Goal: Task Accomplishment & Management: Use online tool/utility

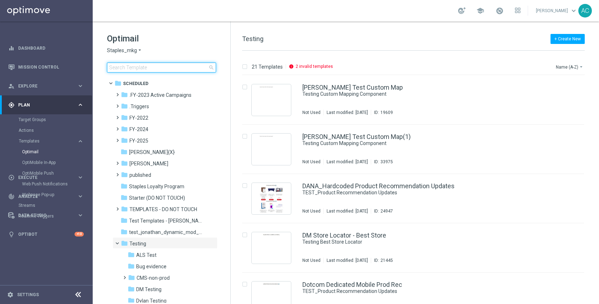
click at [179, 66] on input at bounding box center [161, 67] width 109 height 10
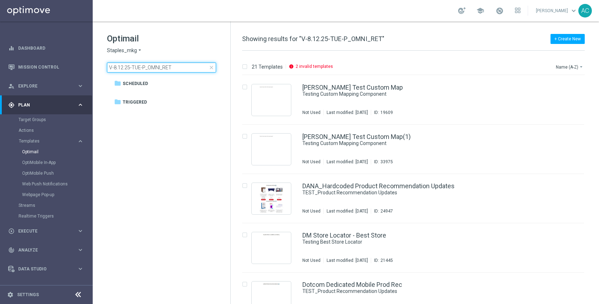
click at [162, 66] on input "V-8.12.25-TUE-P_OMNI_RET" at bounding box center [161, 67] width 109 height 10
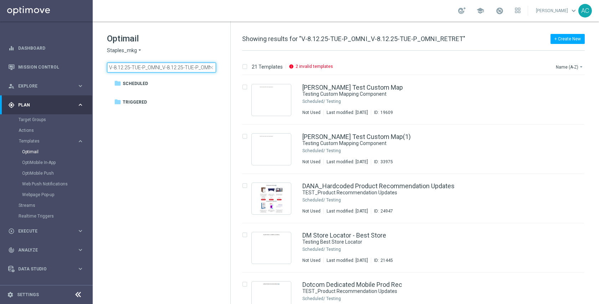
scroll to position [0, 13]
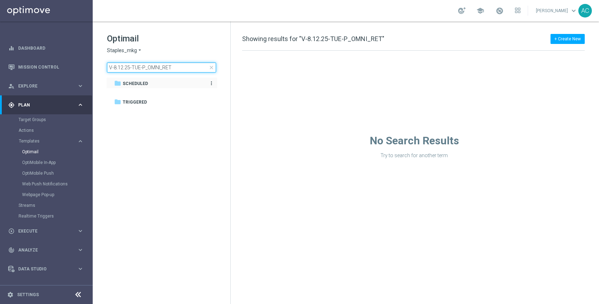
type input "V-8.12.25-TUE-P_OMNI_RET"
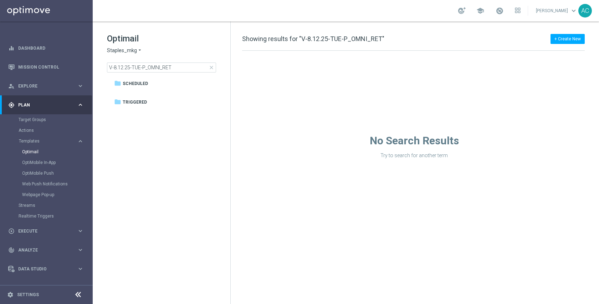
click at [172, 15] on div "school [PERSON_NAME] keyboard_arrow_down AC" at bounding box center [346, 10] width 507 height 21
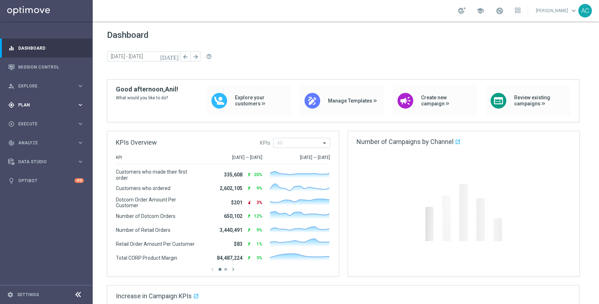
click at [29, 108] on div "gps_fixed Plan keyboard_arrow_right" at bounding box center [46, 104] width 92 height 19
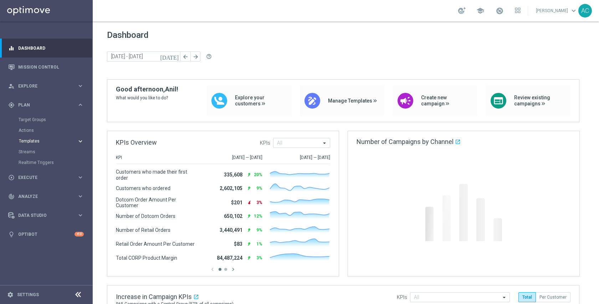
click at [33, 142] on span "Templates" at bounding box center [44, 141] width 51 height 4
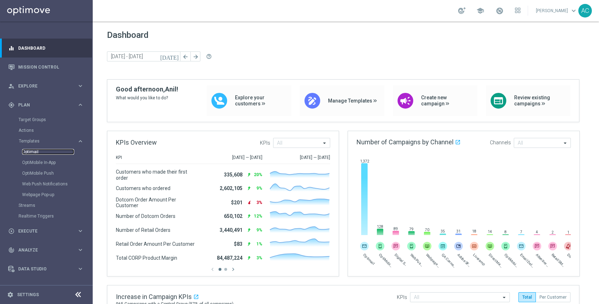
click at [34, 151] on link "Optimail" at bounding box center [48, 152] width 52 height 6
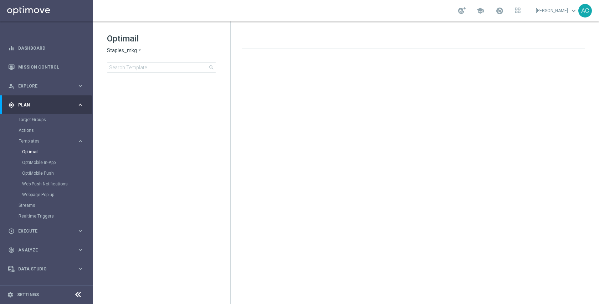
click at [158, 72] on div "Optimail Staples_mkg arrow_drop_down × Staples_mkg search folder 1 Folder creat…" at bounding box center [162, 70] width 138 height 98
click at [159, 70] on input at bounding box center [161, 67] width 109 height 10
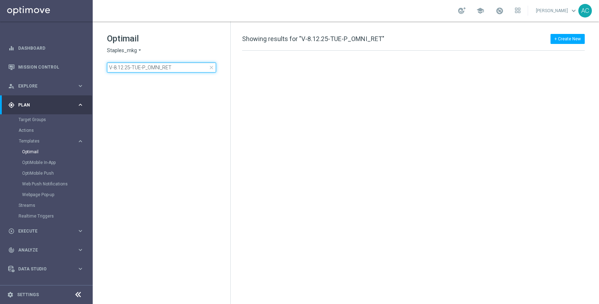
type input "V-8.12.25-TUE-P_OMNI_RET"
click at [192, 25] on div "Optimail Staples_mkg arrow_drop_down × Staples_mkg V-8.12.25-TUE-P_OMNI_RET clo…" at bounding box center [162, 70] width 138 height 98
click at [177, 72] on div "Optimail Staples_mkg arrow_drop_down × Staples_mkg V-8.12.25-TUE-P_OMNI_RET clo…" at bounding box center [162, 70] width 138 height 98
click at [178, 69] on input "V-8.12.25-TUE-P_OMNI_RET" at bounding box center [161, 67] width 109 height 10
click at [32, 153] on link "Optimail" at bounding box center [48, 152] width 52 height 6
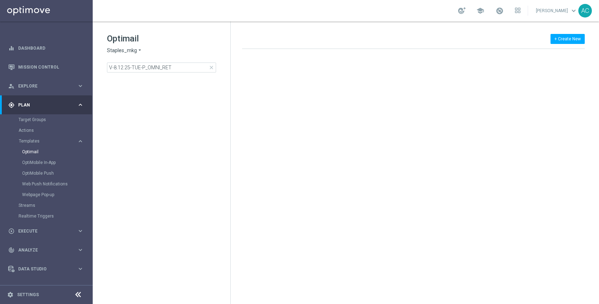
click at [212, 68] on span "close" at bounding box center [212, 68] width 6 height 6
click at [182, 65] on input at bounding box center [161, 67] width 109 height 10
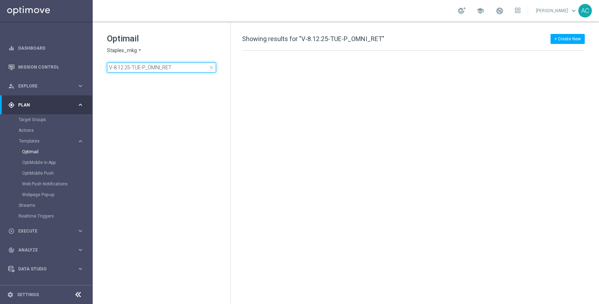
type input "V-8.12.25-TUE-P_OMNI_RET"
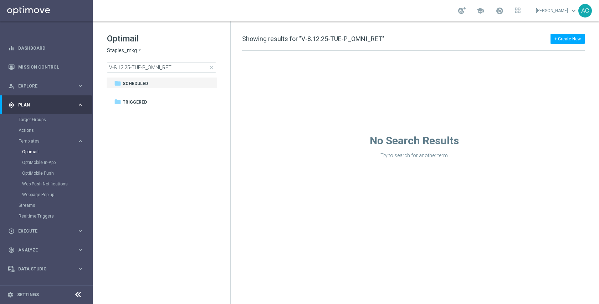
click at [211, 66] on span "close" at bounding box center [212, 68] width 6 height 6
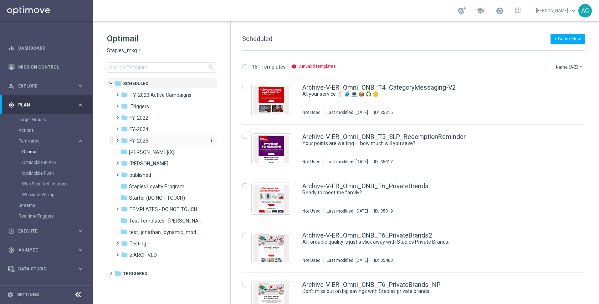
click at [155, 137] on div "folder FY-2025" at bounding box center [162, 141] width 82 height 8
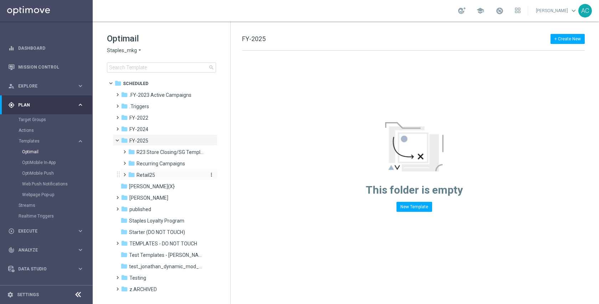
click at [153, 173] on span "Retail25" at bounding box center [146, 175] width 19 height 6
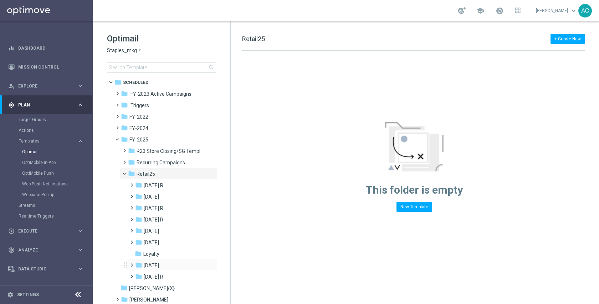
scroll to position [1, 0]
click at [159, 198] on span "August 25" at bounding box center [151, 196] width 15 height 6
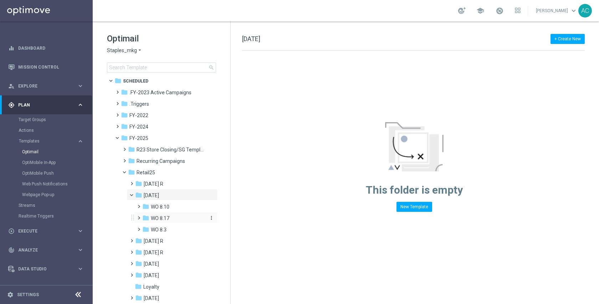
scroll to position [3, 0]
click at [173, 205] on div "folder WO 8.10" at bounding box center [174, 206] width 64 height 8
click at [175, 228] on span "Tues 8.12" at bounding box center [169, 229] width 22 height 6
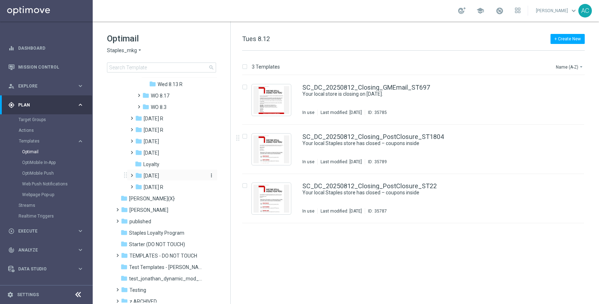
scroll to position [182, 0]
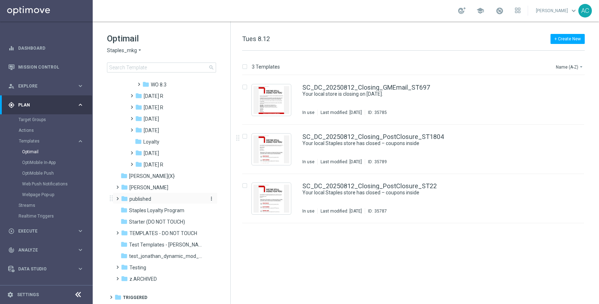
click at [153, 198] on div "folder published" at bounding box center [162, 199] width 82 height 8
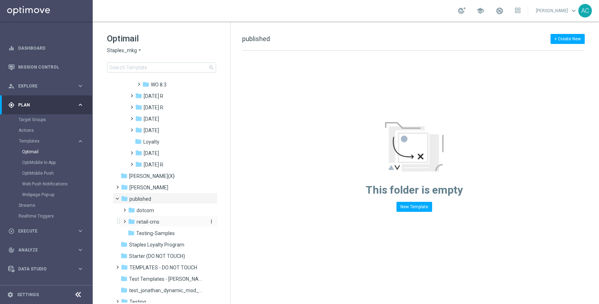
click at [156, 219] on span "retail-cms" at bounding box center [148, 221] width 23 height 6
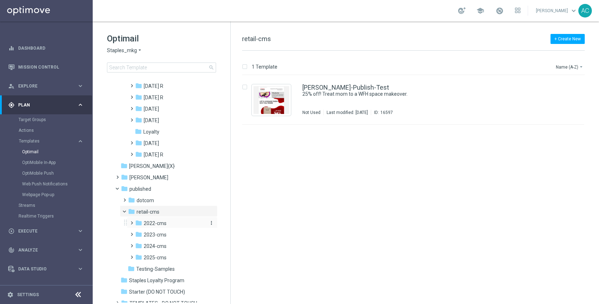
scroll to position [193, 0]
click at [162, 257] on span "2025-cms" at bounding box center [155, 256] width 23 height 6
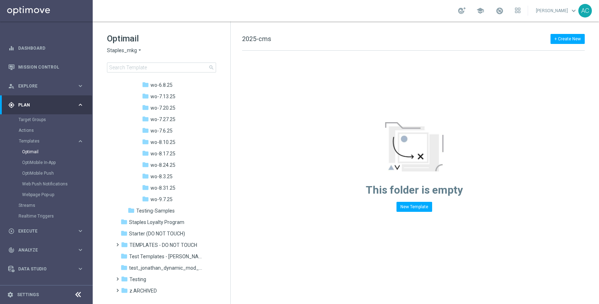
scroll to position [695, 0]
click at [178, 133] on div "folder wo-8.10.25" at bounding box center [174, 130] width 64 height 8
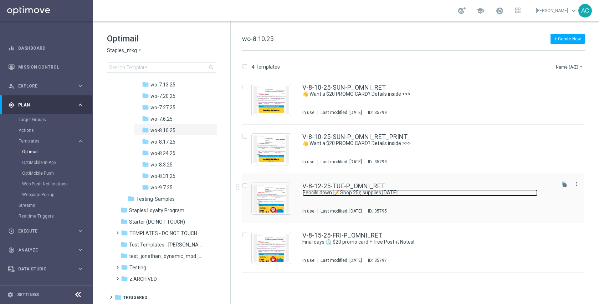
click at [370, 195] on link "Pencils down 📝 Shop 25¢ supplies today!" at bounding box center [419, 192] width 235 height 7
